Goal: Register for event/course

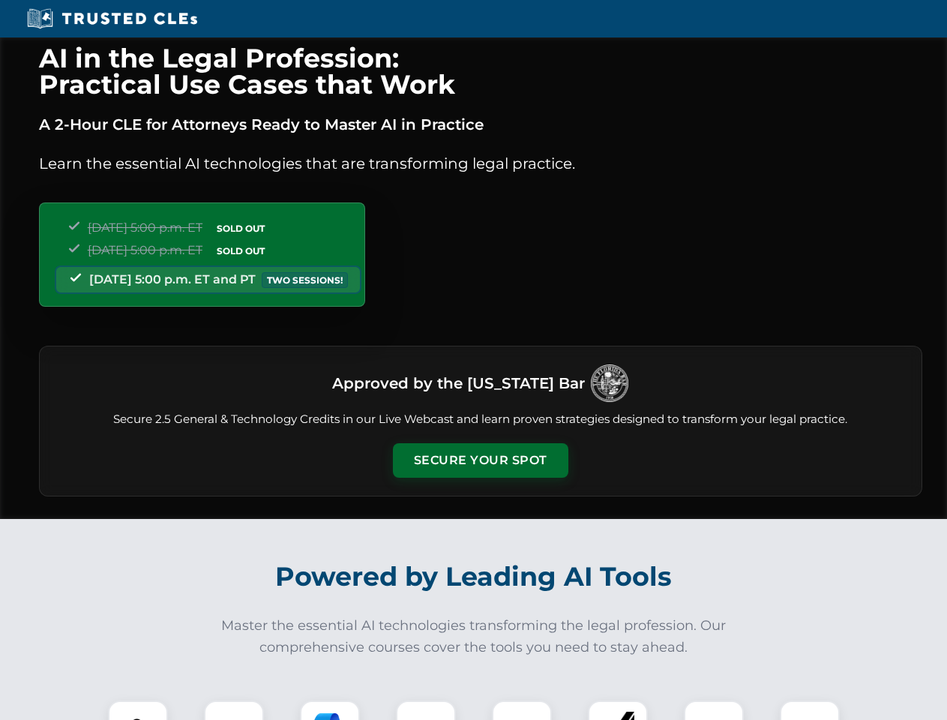
click at [480, 460] on button "Secure Your Spot" at bounding box center [480, 460] width 175 height 34
click at [138, 710] on img at bounding box center [137, 730] width 43 height 43
